Goal: Communication & Community: Participate in discussion

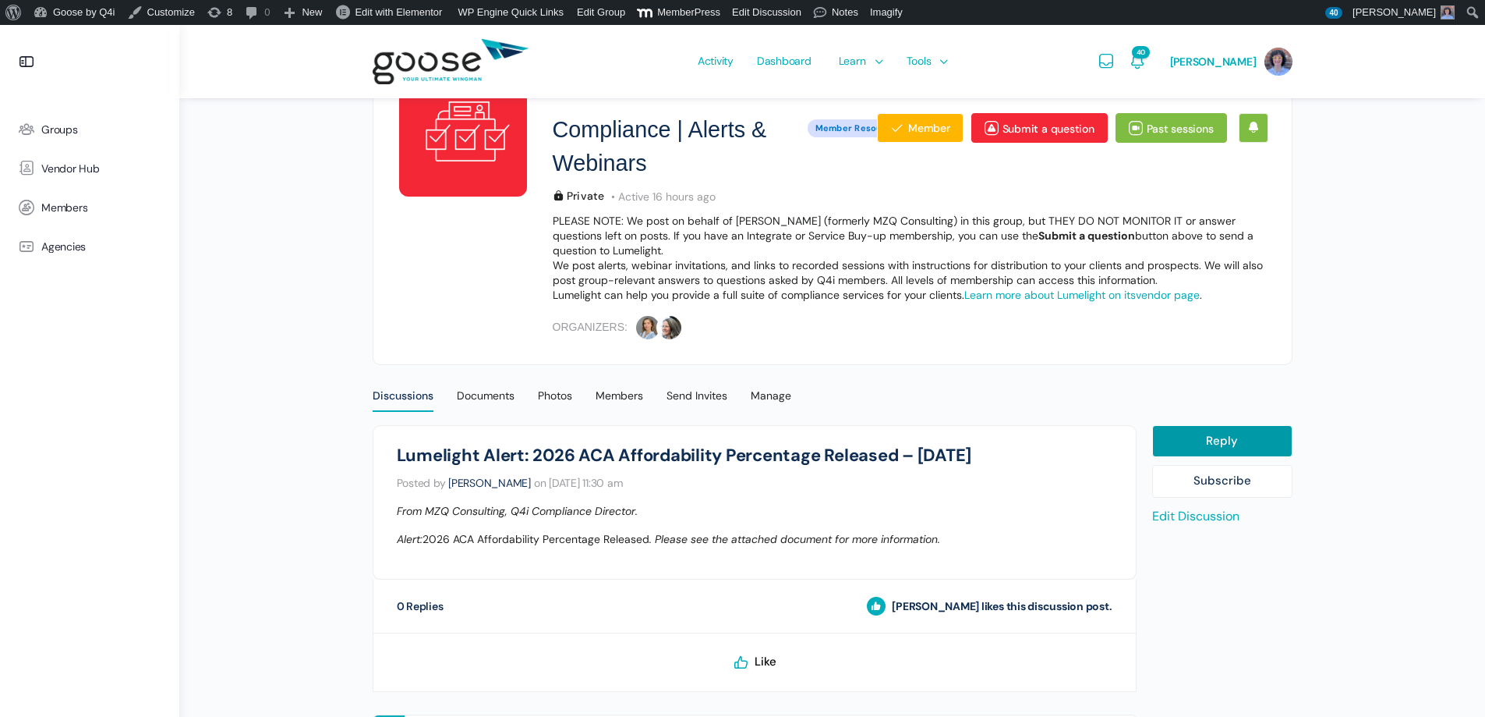
scroll to position [234, 0]
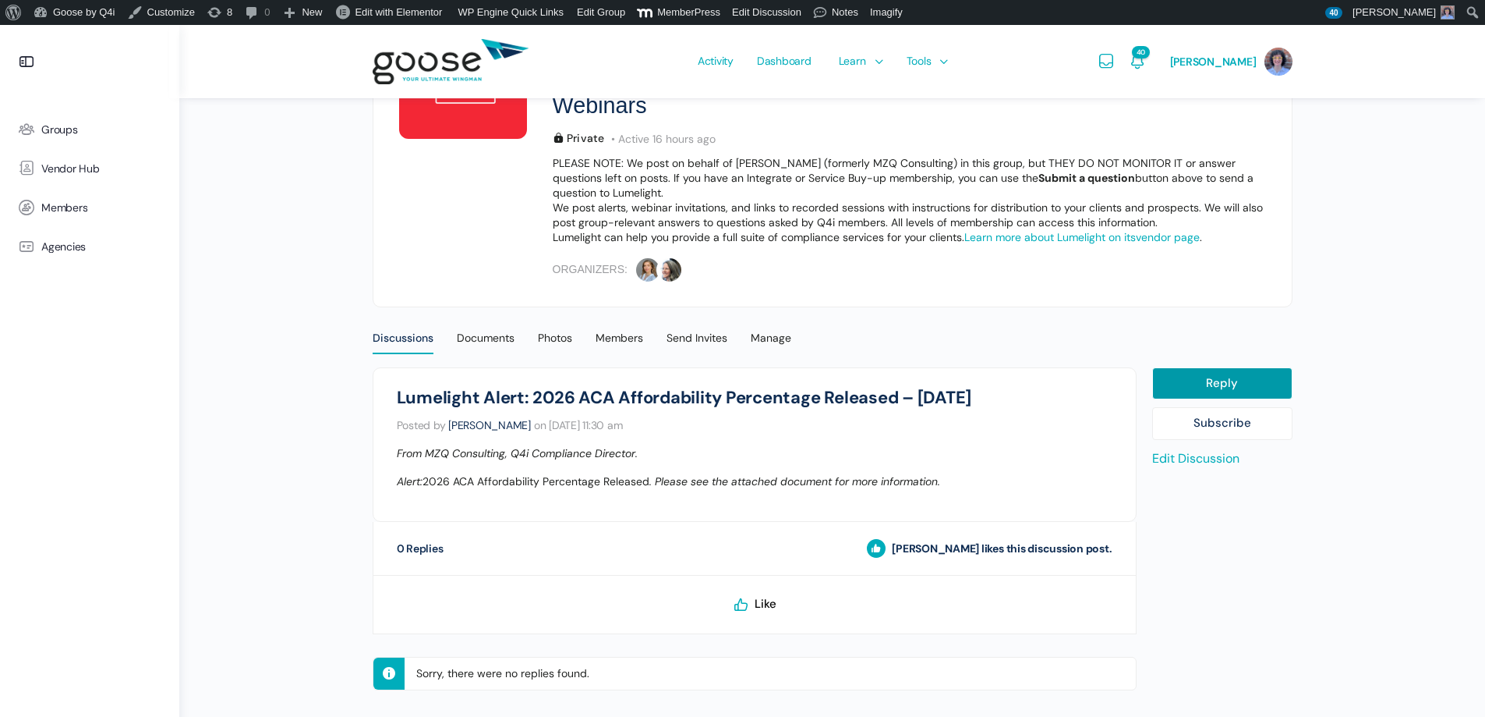
drag, startPoint x: 1015, startPoint y: 394, endPoint x: 391, endPoint y: 393, distance: 623.7
click at [391, 393] on li "Compliance | Alerts & Webinars Lumelight Alert: 2026 ACA Affordability Percenta…" at bounding box center [755, 444] width 764 height 154
copy h1 "Lumelight Alert: 2026 ACA Affordability Percentage Released – [DATE]"
click at [418, 338] on div "Discussions" at bounding box center [403, 342] width 61 height 23
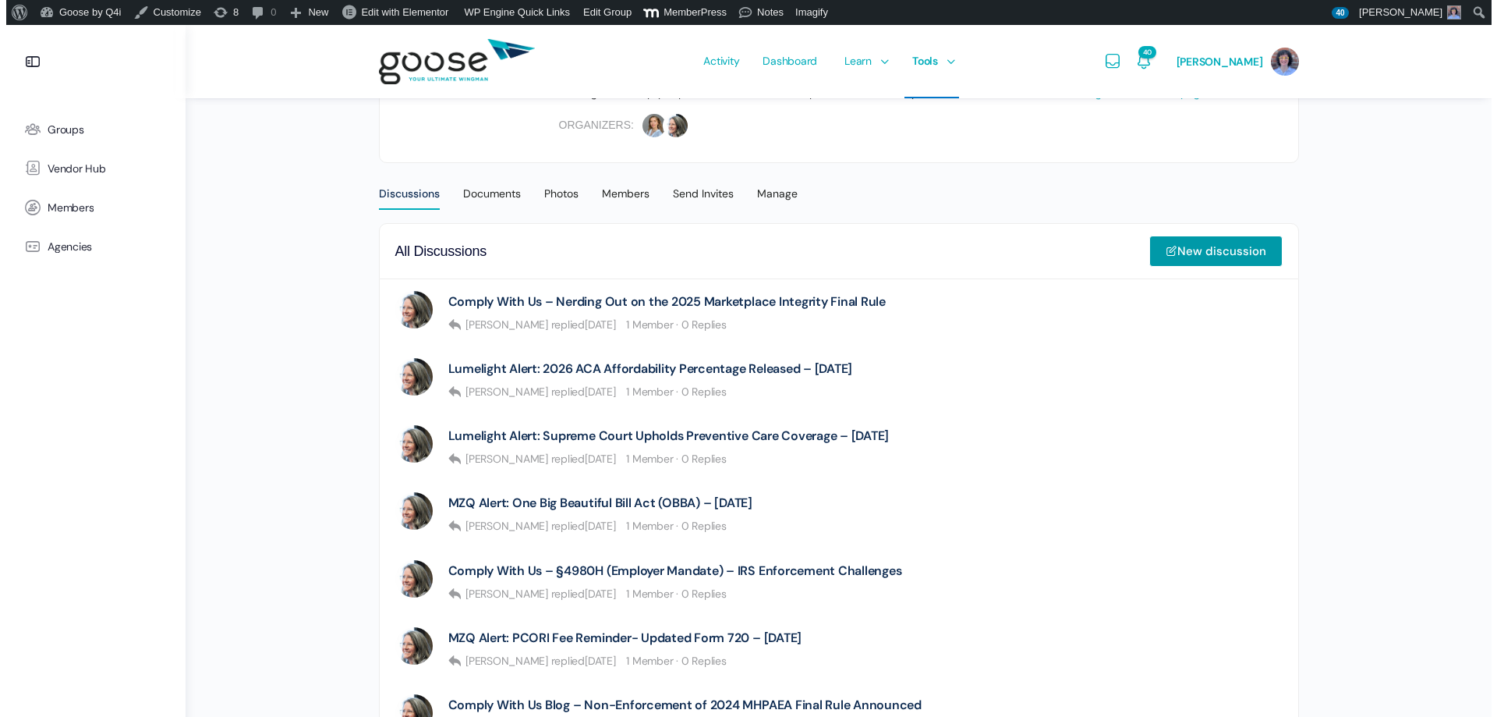
scroll to position [468, 0]
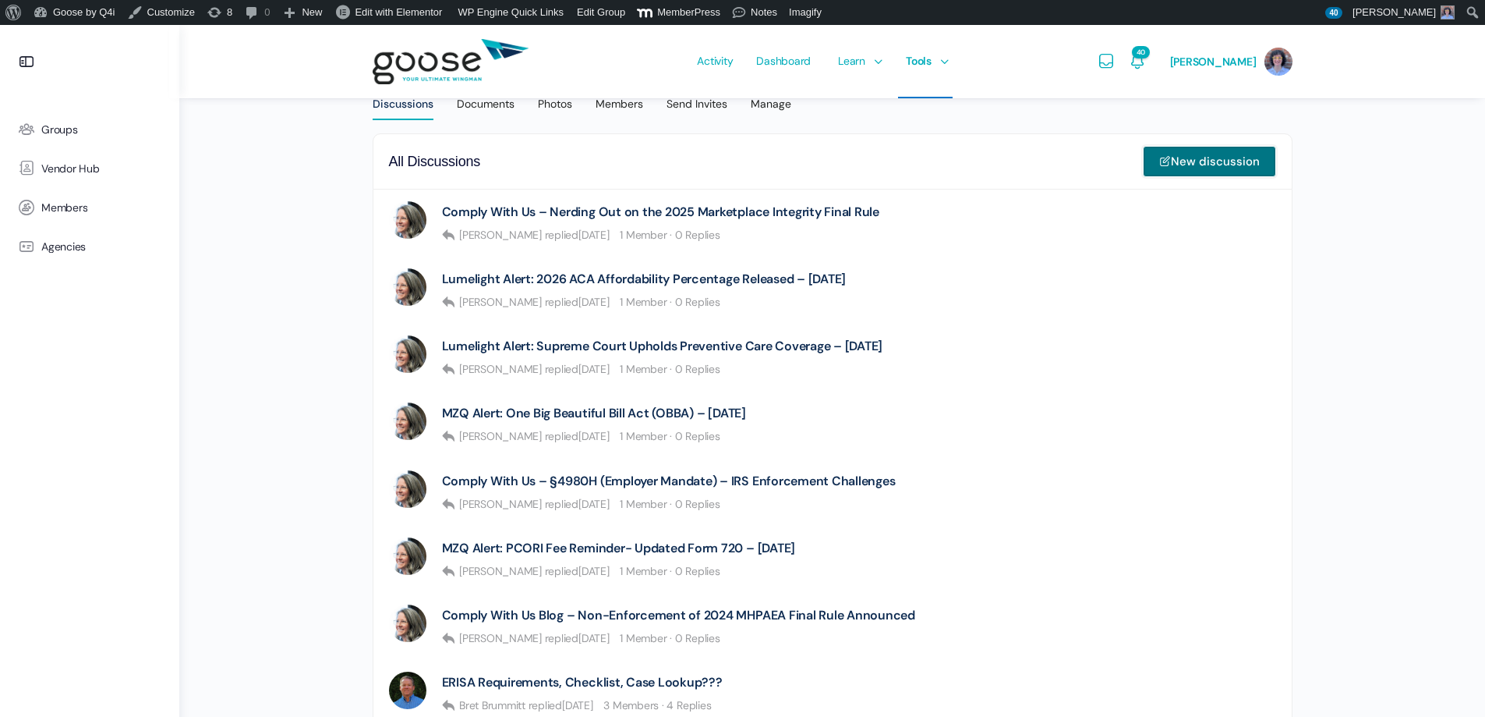
click at [1212, 157] on link "New discussion" at bounding box center [1209, 161] width 133 height 31
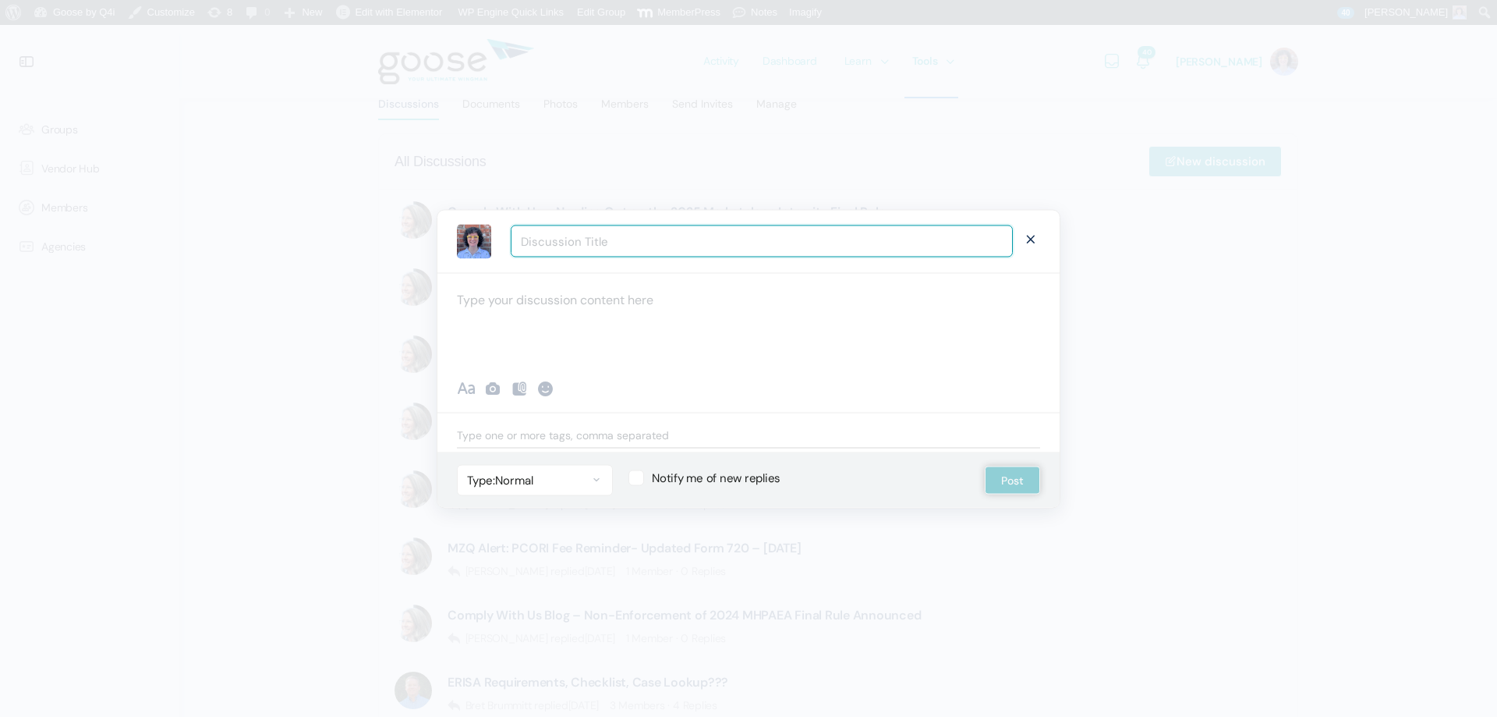
click at [594, 246] on input "Discussion Title" at bounding box center [762, 241] width 502 height 32
paste input "Lumelight Alert: 2026 ACA Affordability Percentage Released – [DATE]"
drag, startPoint x: 610, startPoint y: 241, endPoint x: 849, endPoint y: 249, distance: 239.5
click at [849, 249] on input "Lumelight Alert: 2026 ACA Affordability Percentage Released – [DATE]" at bounding box center [762, 241] width 502 height 32
drag, startPoint x: 962, startPoint y: 245, endPoint x: 918, endPoint y: 239, distance: 44.0
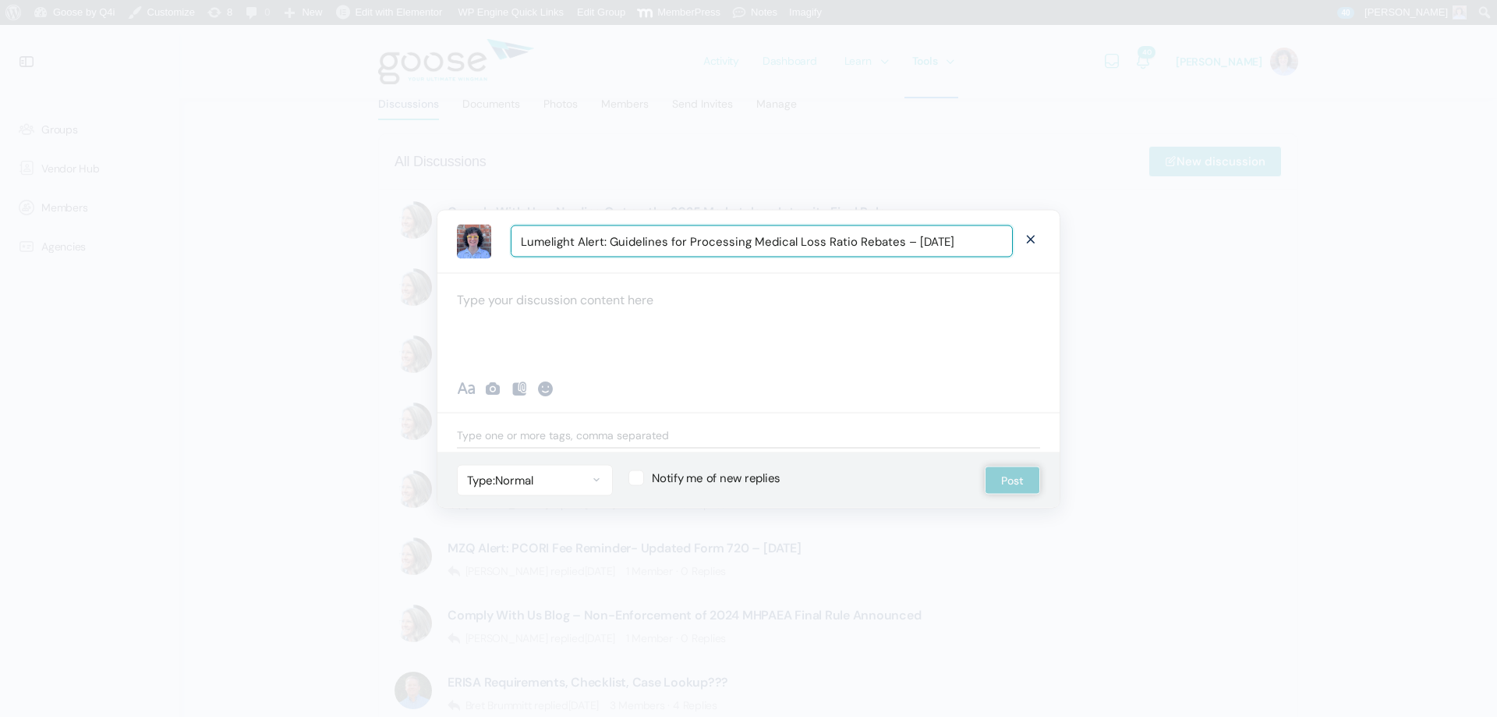
click at [918, 239] on input "Lumelight Alert: Guidelines for Processing Medical Loss Ratio Rebates – 07.22.25" at bounding box center [762, 241] width 502 height 32
type input "Lumelight Alert: Guidelines for Processing Medical Loss Ratio Rebates – 09.11.25"
click at [593, 295] on div at bounding box center [748, 319] width 622 height 94
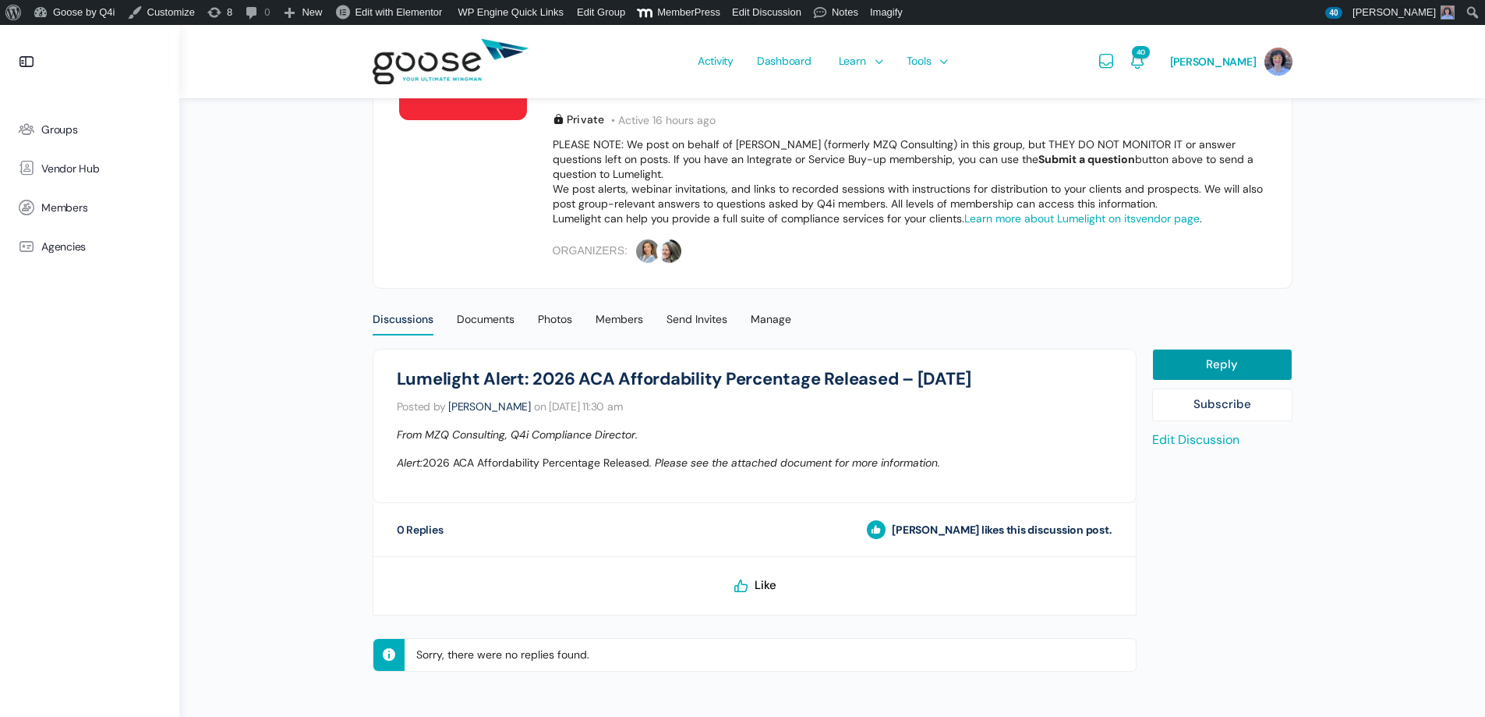
scroll to position [258, 0]
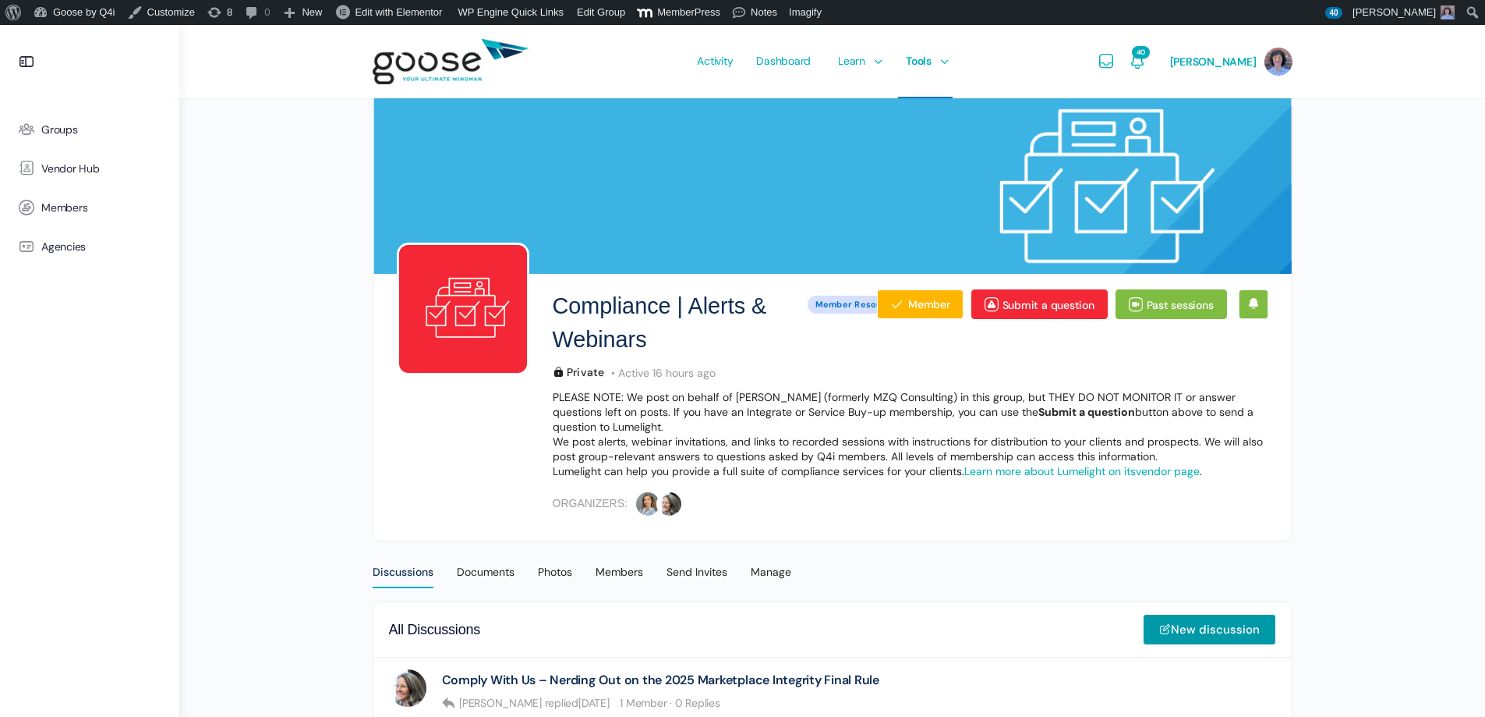
scroll to position [468, 0]
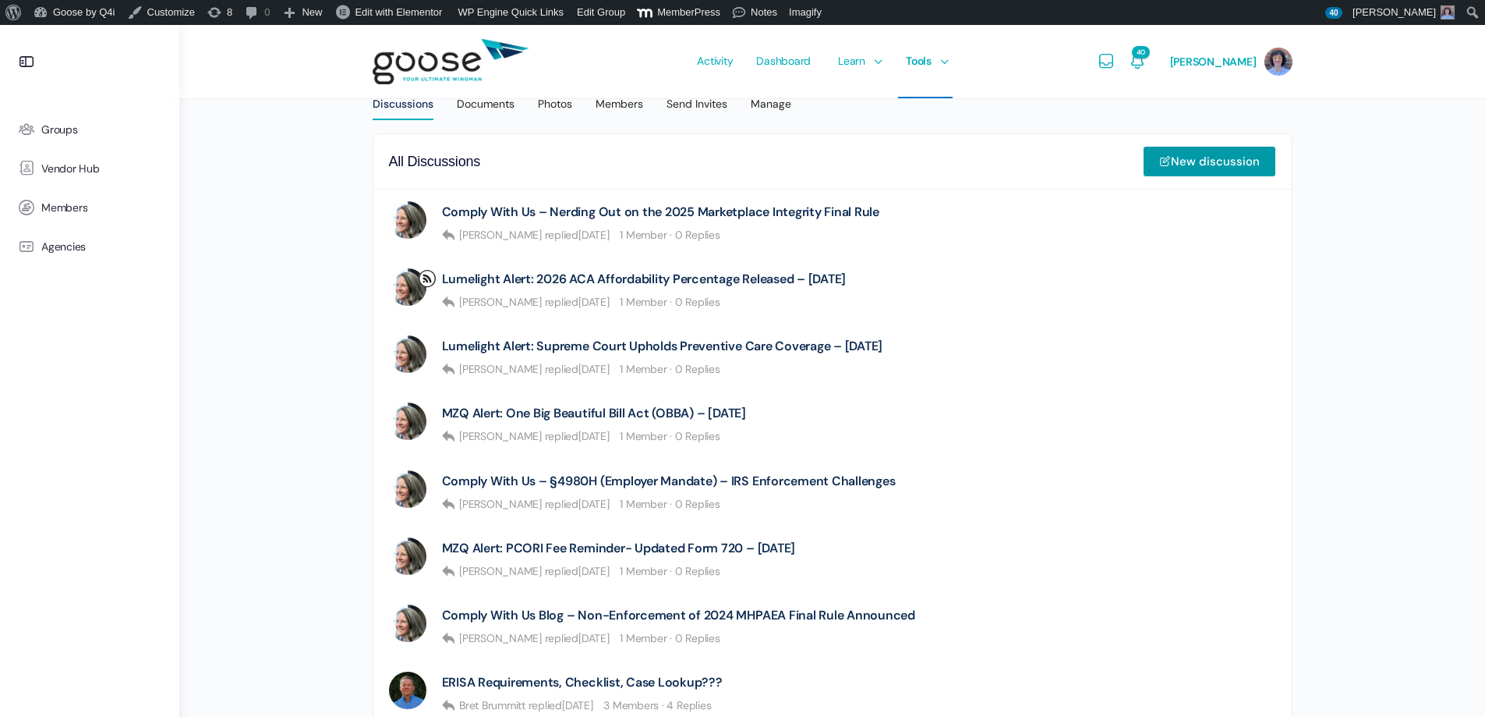
click at [1184, 157] on e-page-transition at bounding box center [742, 358] width 1485 height 717
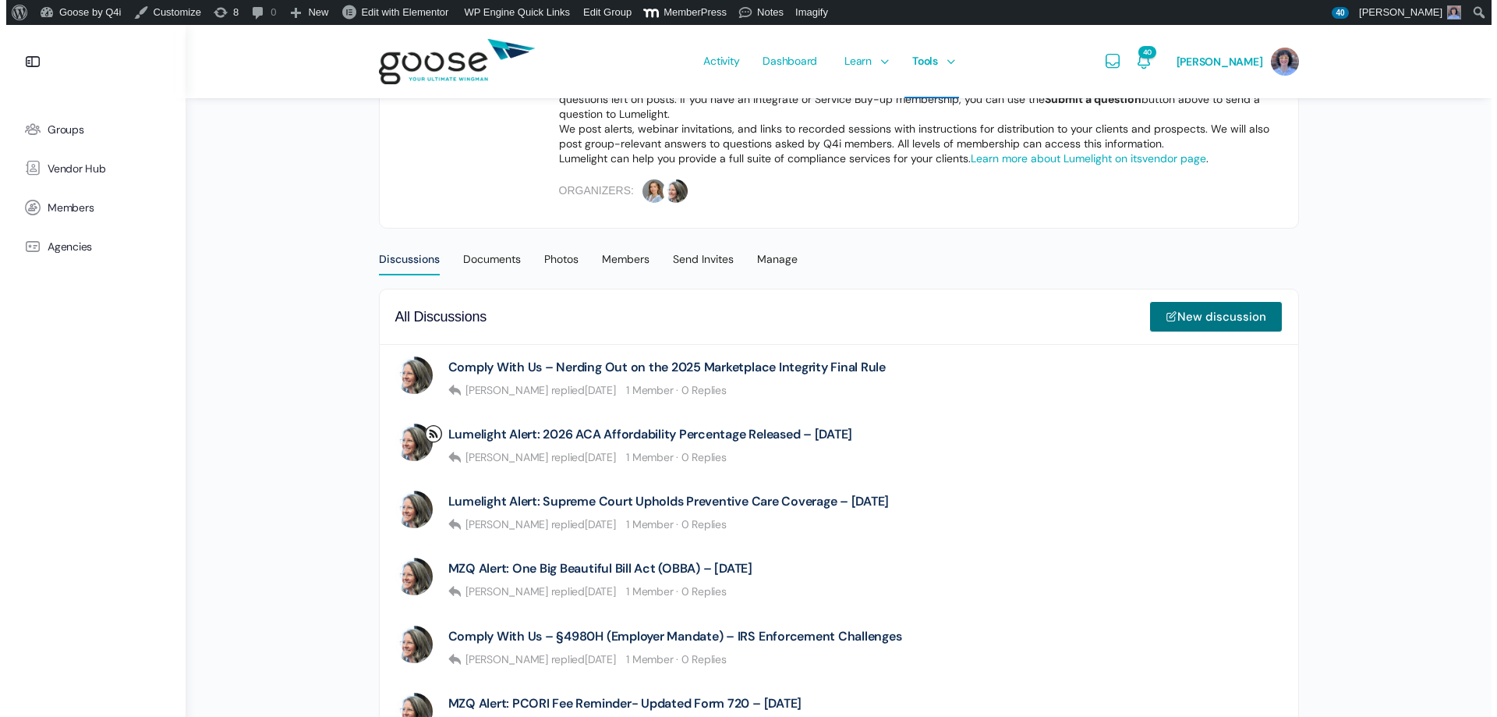
scroll to position [312, 0]
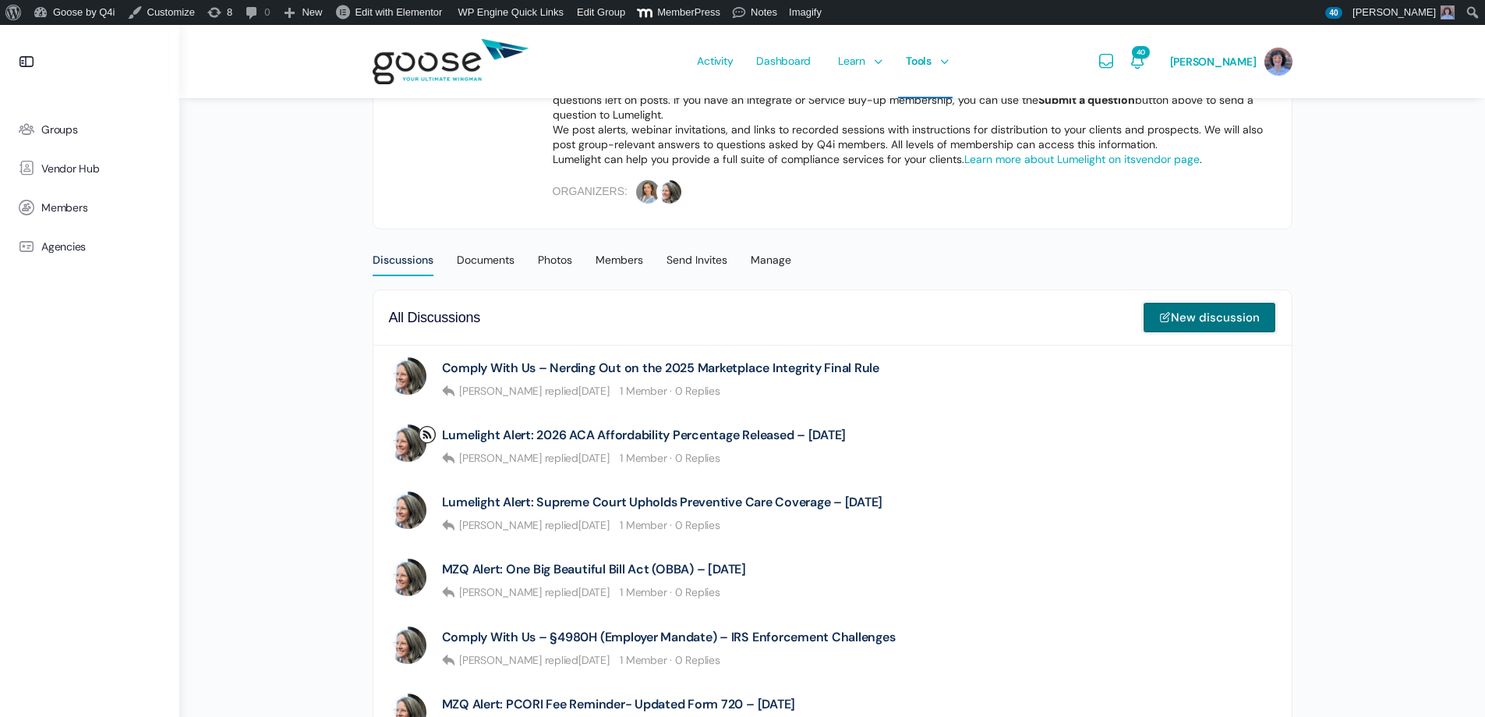
click at [1188, 316] on link "New discussion" at bounding box center [1209, 317] width 133 height 31
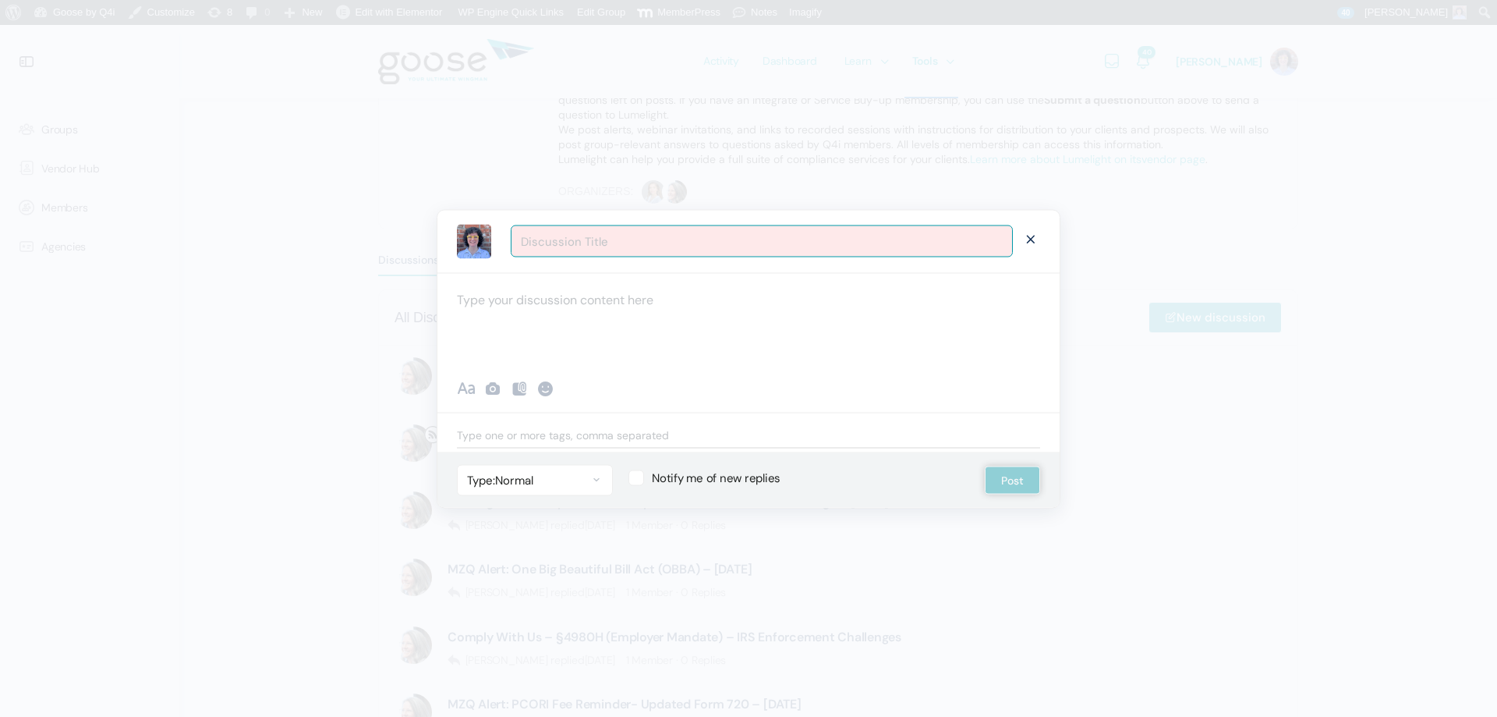
click at [649, 242] on input "Discussion Title" at bounding box center [762, 241] width 502 height 32
type input "Lumelight Alert: Guidelines for Processing Medical Loss Ratio Rebates - 09.11.25"
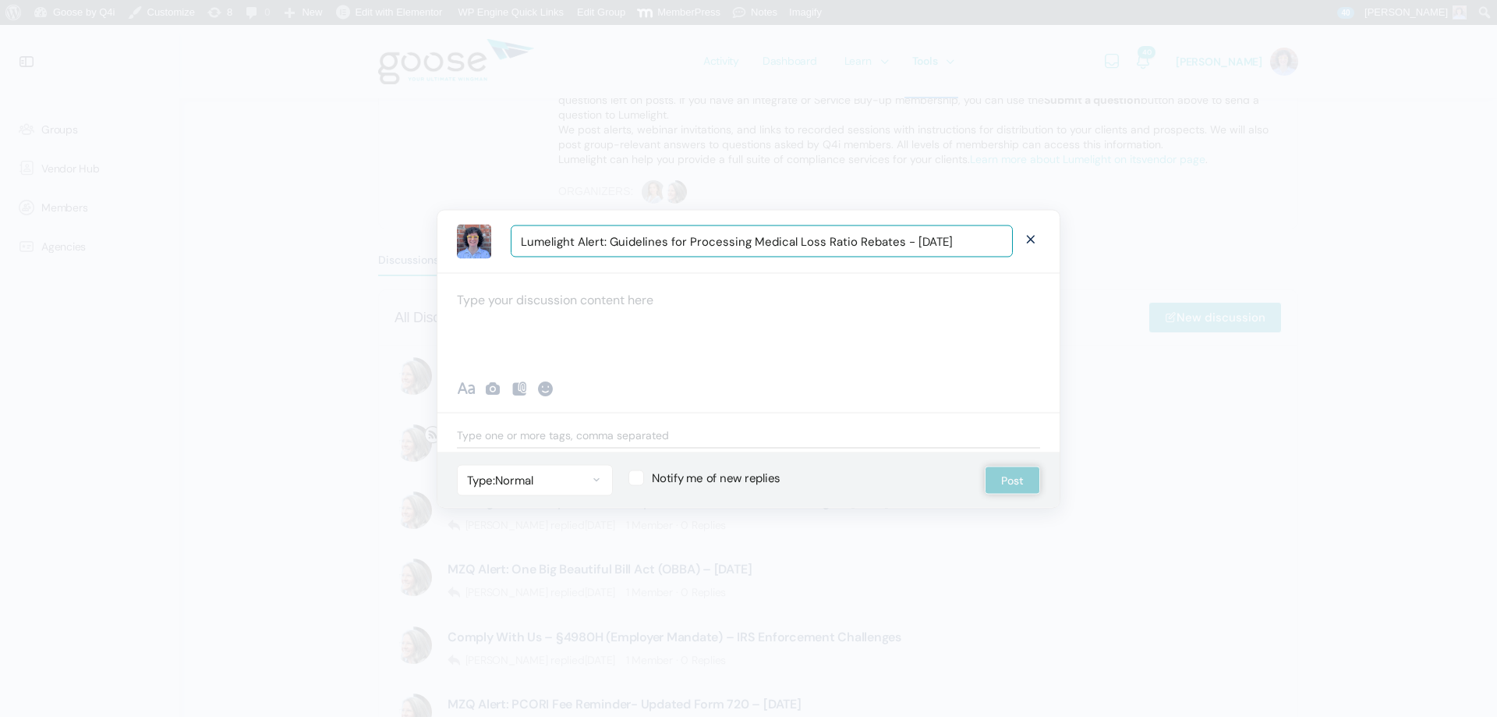
click at [539, 301] on div at bounding box center [748, 319] width 622 height 94
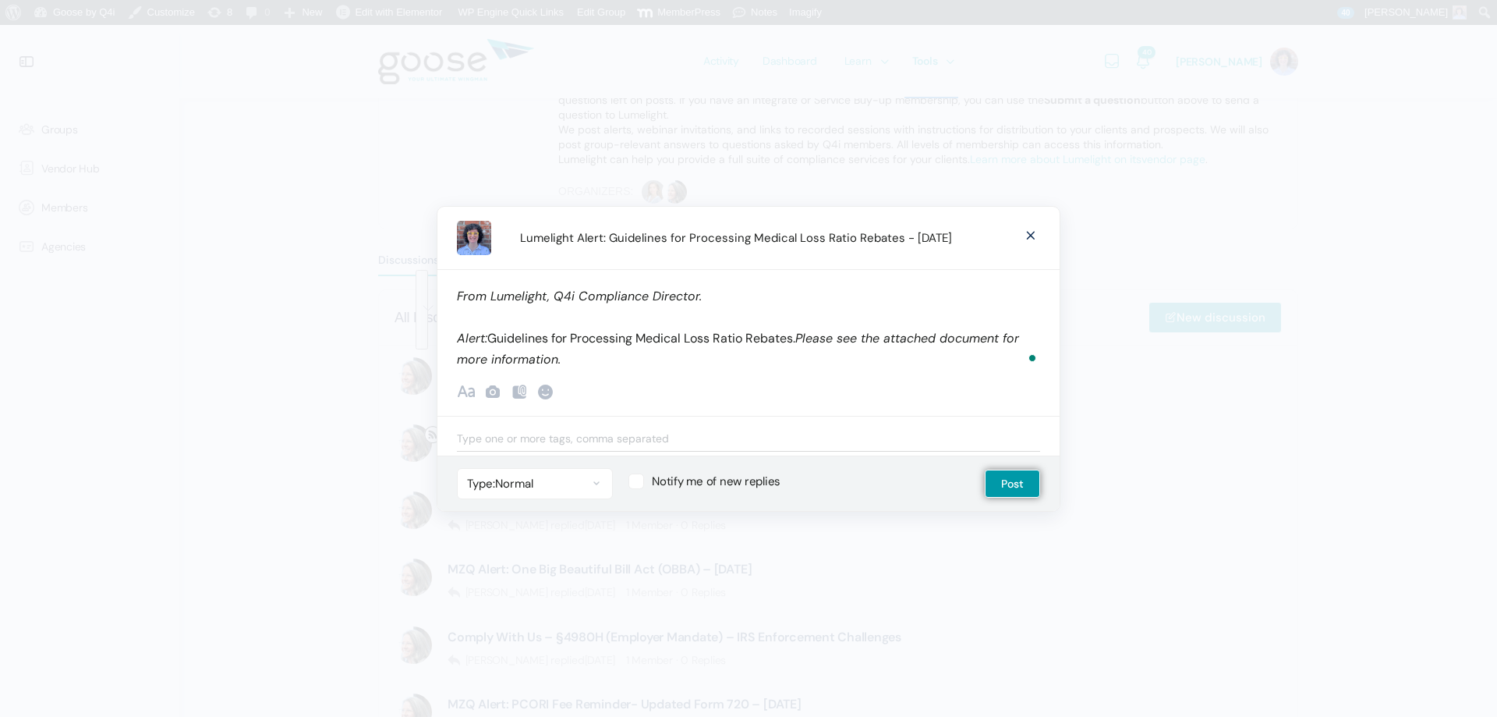
drag, startPoint x: 589, startPoint y: 357, endPoint x: 453, endPoint y: 295, distance: 149.0
click at [453, 295] on div "From Lumelight, Q4i Compliance Director. Alert: Guidelines for Processing Medic…" at bounding box center [748, 319] width 622 height 101
copy div "From Lumelight, Q4i Compliance Director. Alert: Guidelines for Processing Medic…"
